Goal: Task Accomplishment & Management: Complete application form

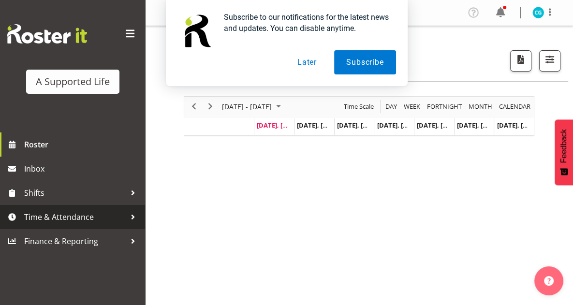
click at [55, 210] on span "Time & Attendance" at bounding box center [75, 217] width 102 height 15
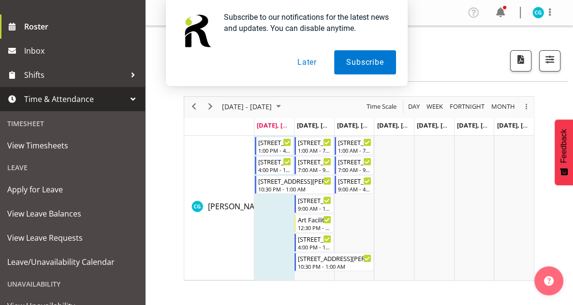
scroll to position [182, 0]
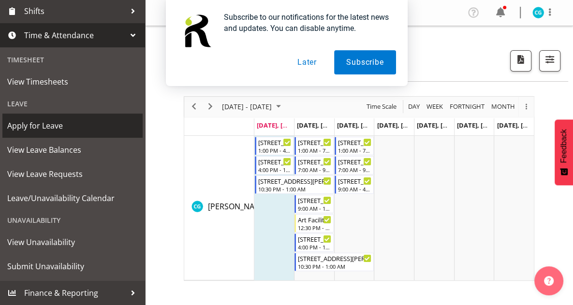
click at [55, 125] on span "Apply for Leave" at bounding box center [72, 126] width 131 height 15
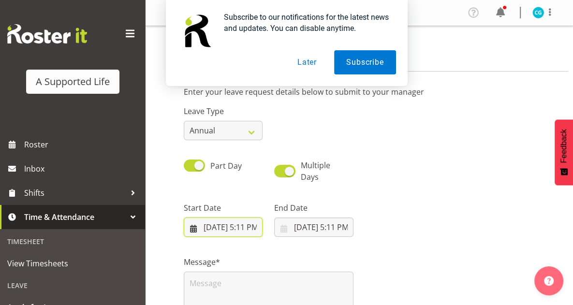
click at [253, 224] on input "9/29/2025, 5:11 PM" at bounding box center [223, 227] width 79 height 19
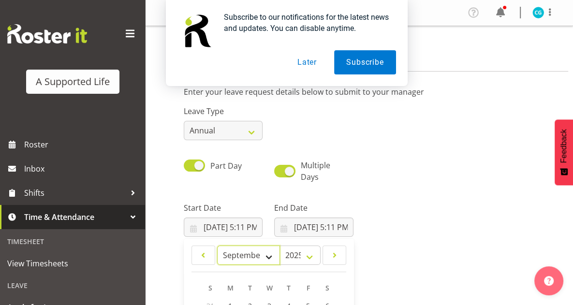
click at [264, 256] on select "January February March April May June July August September October November De…" at bounding box center [248, 255] width 63 height 19
select select "11"
click at [217, 246] on select "January February March April May June July August September October November De…" at bounding box center [248, 255] width 63 height 19
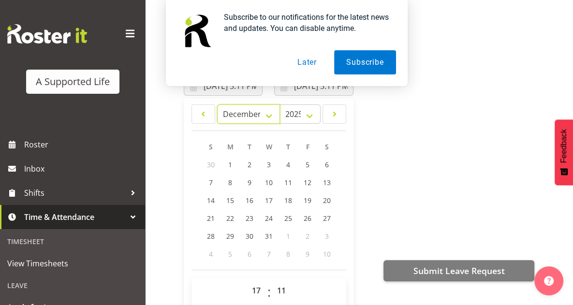
scroll to position [142, 0]
click at [229, 223] on link "22" at bounding box center [230, 218] width 19 height 18
type input "12/22/2025, 5:11 PM"
click at [315, 59] on button "Later" at bounding box center [307, 62] width 44 height 24
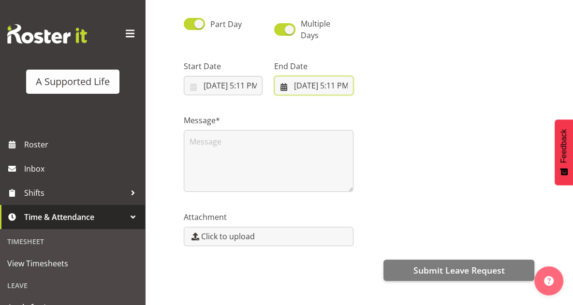
click at [329, 89] on input "9/29/2025, 5:11 PM" at bounding box center [313, 85] width 79 height 19
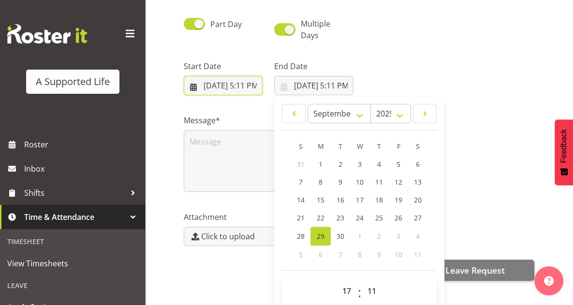
click at [250, 80] on input "12/22/2025, 5:11 PM" at bounding box center [223, 85] width 79 height 19
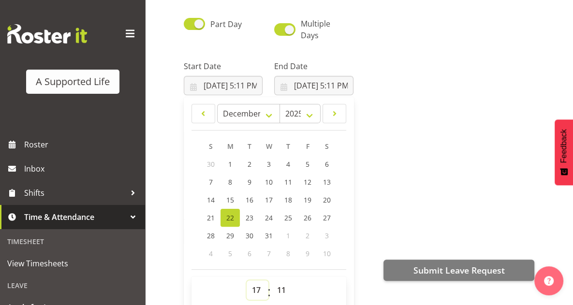
click at [257, 290] on select "00 01 02 03 04 05 06 07 08 09 10 11 12 13 14 15 16 17 18 19 20 21 22 23" at bounding box center [258, 290] width 22 height 19
select select "13"
type input "12/22/2025, 1:11 PM"
click at [284, 289] on select "00 01 02 03 04 05 06 07 08 09 10 11 12 13 14 15 16 17 18 19 20 21 22 23 24 25 2…" at bounding box center [283, 290] width 22 height 19
select select "0"
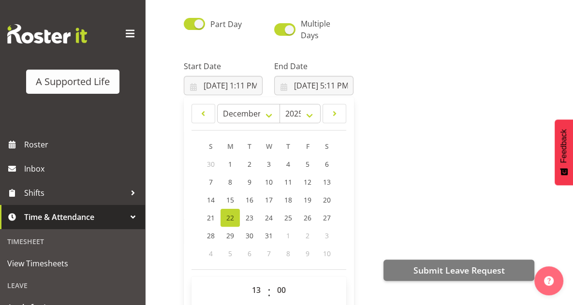
type input "12/22/2025, 1:00 PM"
click at [458, 202] on div "Attachment Click to upload" at bounding box center [359, 225] width 362 height 54
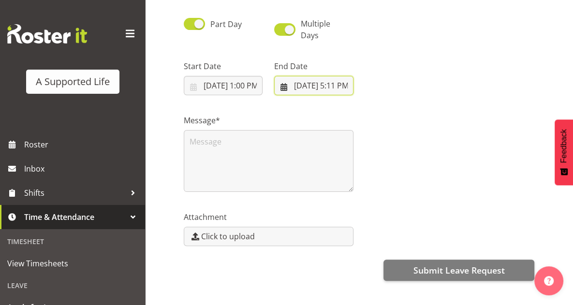
click at [322, 87] on input "9/29/2025, 5:11 PM" at bounding box center [313, 85] width 79 height 19
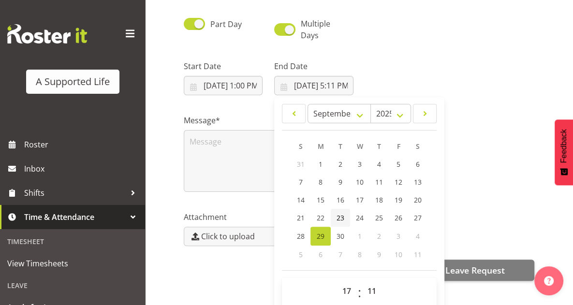
click at [345, 217] on link "23" at bounding box center [340, 218] width 19 height 18
type input "9/23/2025, 5:11 PM"
click at [349, 290] on select "00 01 02 03 04 05 06 07 08 09 10 11 12 13 14 15 16 17 18 19 20 21 22 23" at bounding box center [348, 291] width 22 height 19
select select "9"
click at [337, 282] on select "00 01 02 03 04 05 06 07 08 09 10 11 12 13 14 15 16 17 18 19 20 21 22 23" at bounding box center [348, 291] width 22 height 19
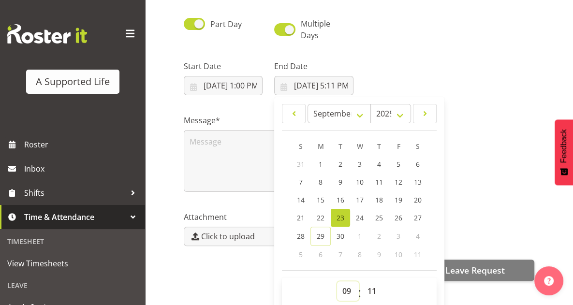
type input "9/23/2025, 9:11 AM"
click at [374, 294] on select "00 01 02 03 04 05 06 07 08 09 10 11 12 13 14 15 16 17 18 19 20 21 22 23 24 25 2…" at bounding box center [373, 291] width 22 height 19
select select "0"
click at [362, 282] on select "00 01 02 03 04 05 06 07 08 09 10 11 12 13 14 15 16 17 18 19 20 21 22 23 24 25 2…" at bounding box center [373, 291] width 22 height 19
type input "9/23/2025, 9:00 AM"
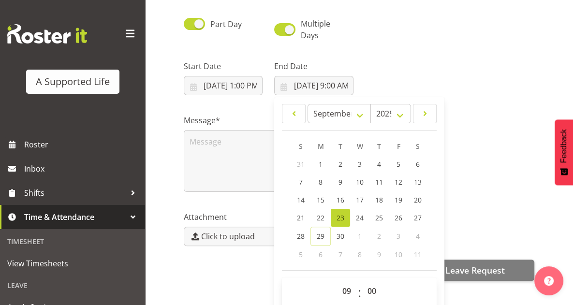
click at [487, 147] on div "Message*" at bounding box center [359, 149] width 362 height 97
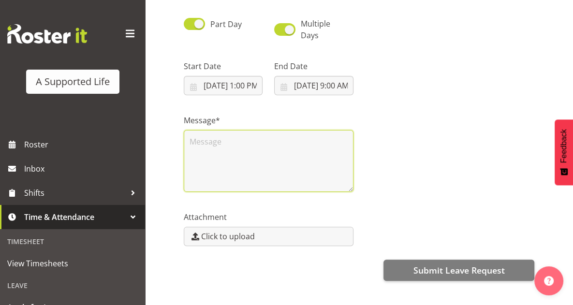
click at [269, 154] on textarea at bounding box center [269, 161] width 170 height 62
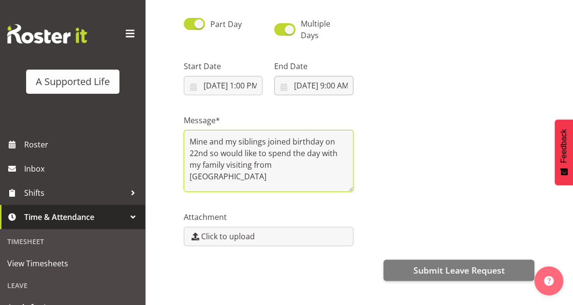
type textarea "Mine and my siblings joined birthday on 22nd so would like to spend the day wit…"
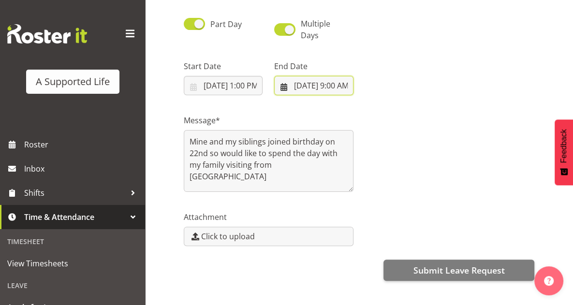
click at [343, 85] on input "9/23/2025, 9:00 AM" at bounding box center [313, 85] width 79 height 19
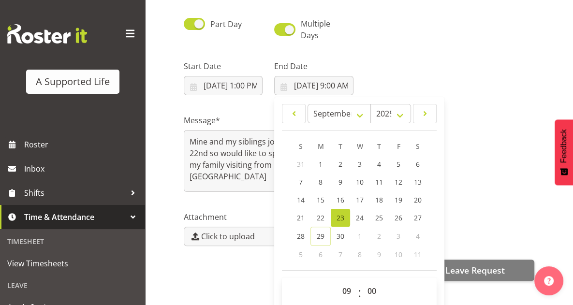
click at [342, 219] on span "23" at bounding box center [341, 217] width 8 height 9
type input "9/23/2025, 12:00 AM"
click at [346, 295] on select "00 01 02 03 04 05 06 07 08 09 10 11 12 13 14 15 16 17 18 19 20 21 22 23" at bounding box center [348, 291] width 22 height 19
select select "12"
click at [337, 282] on select "00 01 02 03 04 05 06 07 08 09 10 11 12 13 14 15 16 17 18 19 20 21 22 23" at bounding box center [348, 291] width 22 height 19
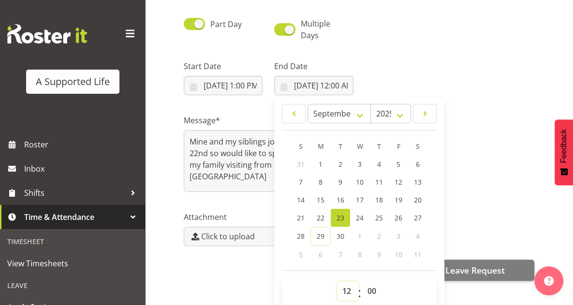
type input "9/23/2025, 12:00 PM"
click at [373, 289] on select "00 01 02 03 04 05 06 07 08 09 10 11 12 13 14 15 16 17 18 19 20 21 22 23 24 25 2…" at bounding box center [373, 291] width 22 height 19
click at [535, 188] on div "Message* Mine and my siblings joined birthday on 22nd so would like to spend th…" at bounding box center [359, 149] width 362 height 97
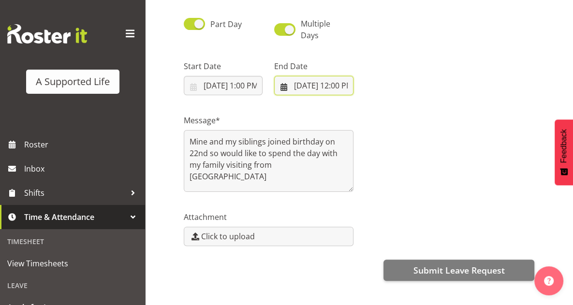
click at [341, 89] on input "9/23/2025, 12:00 PM" at bounding box center [313, 85] width 79 height 19
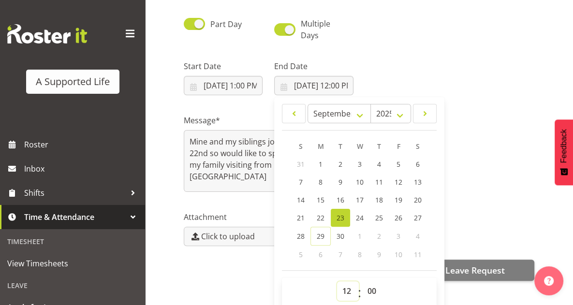
click at [345, 291] on select "00 01 02 03 04 05 06 07 08 09 10 11 12 13 14 15 16 17 18 19 20 21 22 23" at bounding box center [348, 291] width 22 height 19
click at [337, 149] on div "T" at bounding box center [340, 146] width 19 height 18
click at [347, 287] on select "00 01 02 03 04 05 06 07 08 09 10 11 12 13 14 15 16 17 18 19 20 21 22 23" at bounding box center [348, 291] width 22 height 19
select select "13"
click at [337, 282] on select "00 01 02 03 04 05 06 07 08 09 10 11 12 13 14 15 16 17 18 19 20 21 22 23" at bounding box center [348, 291] width 22 height 19
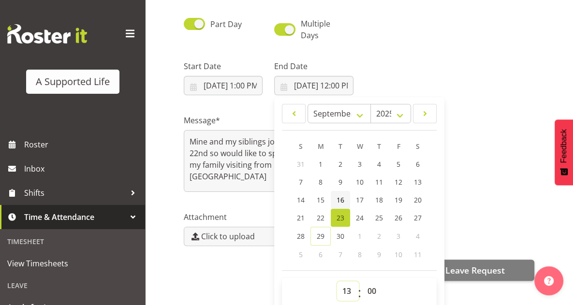
type input "9/23/2025, 1:00 PM"
click at [503, 171] on div "Message* Mine and my siblings joined birthday on 22nd so would like to spend th…" at bounding box center [359, 149] width 362 height 97
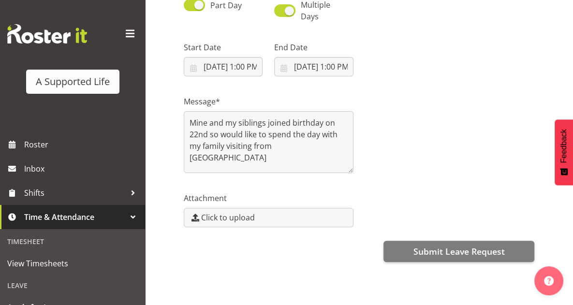
scroll to position [167, 0]
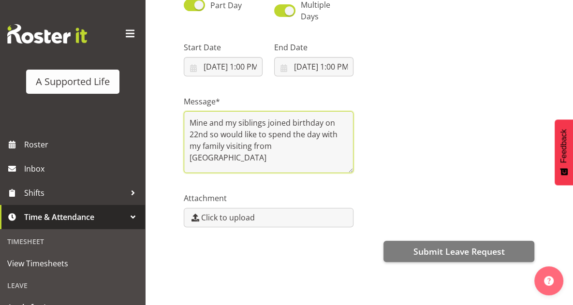
click at [191, 112] on textarea "Mine and my siblings joined birthday on 22nd so would like to spend the day wit…" at bounding box center [269, 142] width 170 height 62
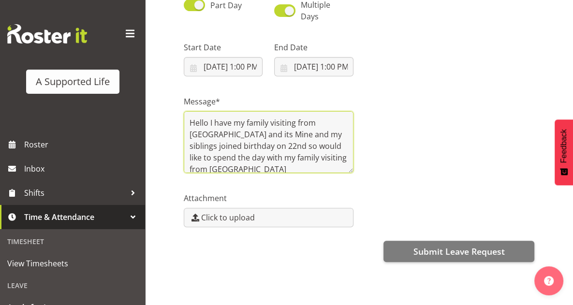
click at [233, 144] on textarea "Hello I have my family visiting from Perth and its Mine and my siblings joined …" at bounding box center [269, 142] width 170 height 62
click at [241, 149] on textarea "Hello I have my family visiting from Perth and its Mine and my siblings joined …" at bounding box center [269, 142] width 170 height 62
click at [279, 149] on textarea "Hello I have my family visiting from Perth and its Mine and my siblings joined …" at bounding box center [269, 142] width 170 height 62
click at [220, 162] on textarea "Hello I have my family visiting from Perth and its Mine and my siblings joined …" at bounding box center [269, 142] width 170 height 62
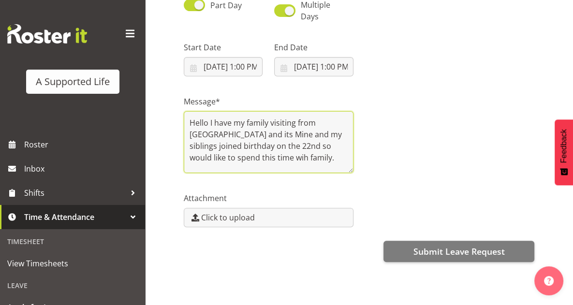
click at [221, 124] on textarea "Hello I have my family visiting from Perth and its Mine and my siblings joined …" at bounding box center [269, 142] width 170 height 62
click at [254, 153] on textarea "Hello I have my family visiting from Perth and its mine and my siblings joined …" at bounding box center [269, 142] width 170 height 62
click at [294, 152] on textarea "Hello I have my family visiting from Perth and its mine and my siblings joined …" at bounding box center [269, 142] width 170 height 62
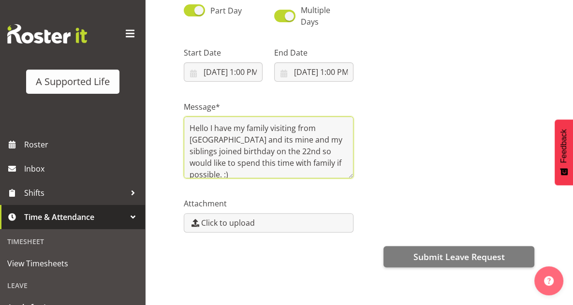
scroll to position [167, 0]
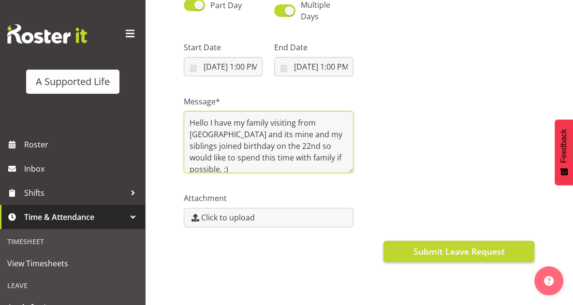
type textarea "Hello I have my family visiting from Perth and its mine and my siblings joined …"
click at [480, 249] on span "Submit Leave Request" at bounding box center [458, 251] width 91 height 13
